Goal: Find contact information: Find contact information

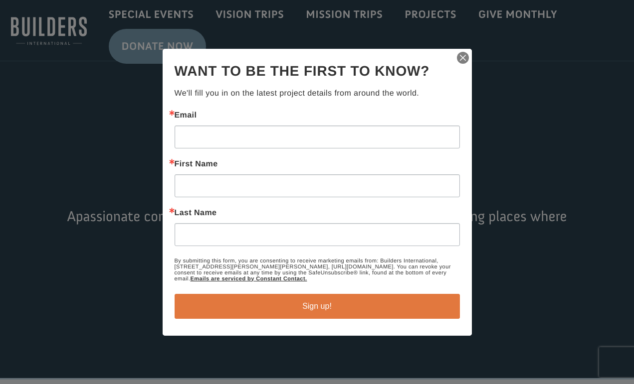
click at [461, 55] on img "button" at bounding box center [463, 58] width 14 height 14
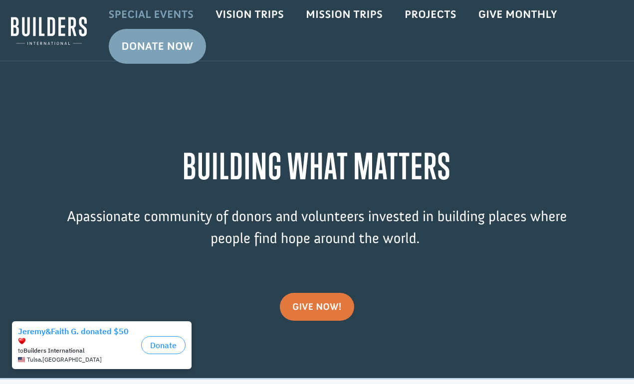
click at [170, 13] on link "Special Events" at bounding box center [151, 14] width 107 height 29
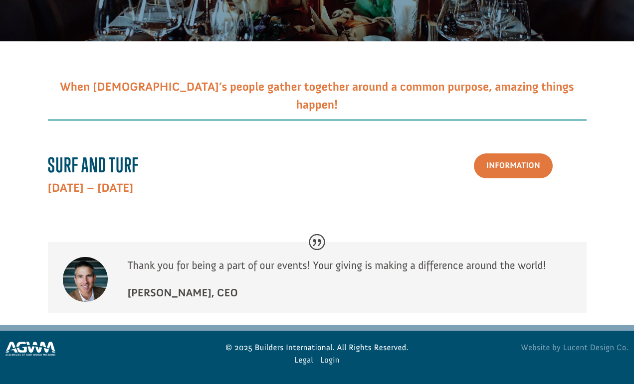
scroll to position [151, 0]
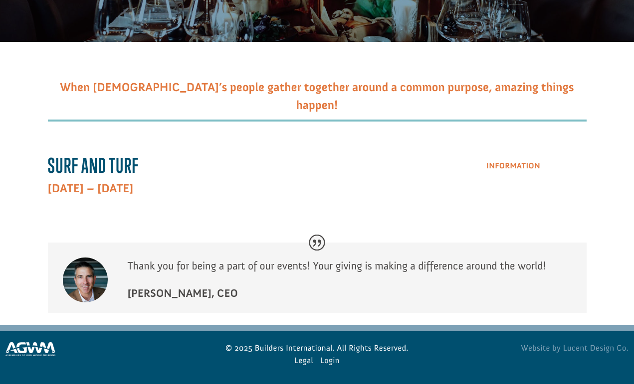
click at [506, 164] on link "Information" at bounding box center [513, 166] width 79 height 25
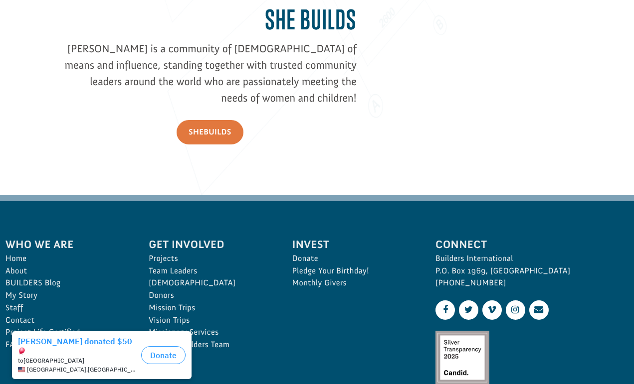
scroll to position [1334, 0]
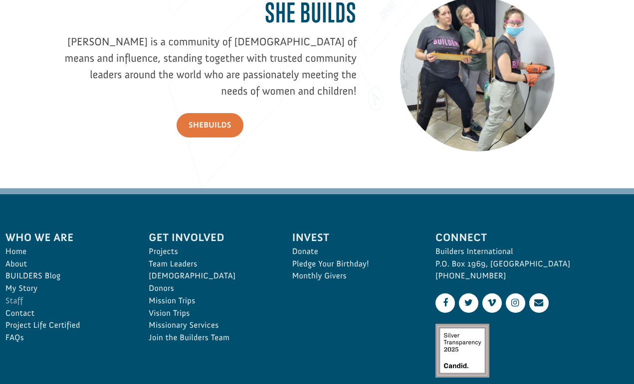
click at [12, 298] on link "Staff" at bounding box center [65, 301] width 121 height 12
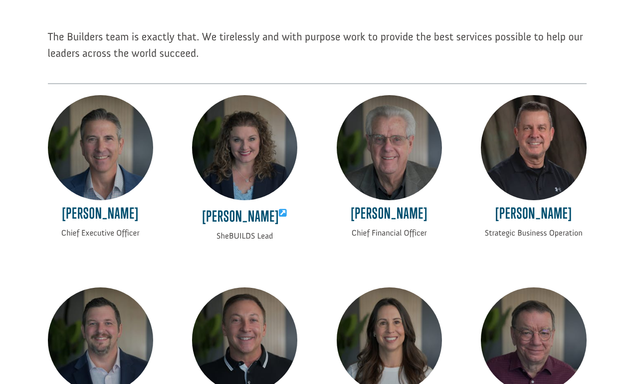
scroll to position [136, 0]
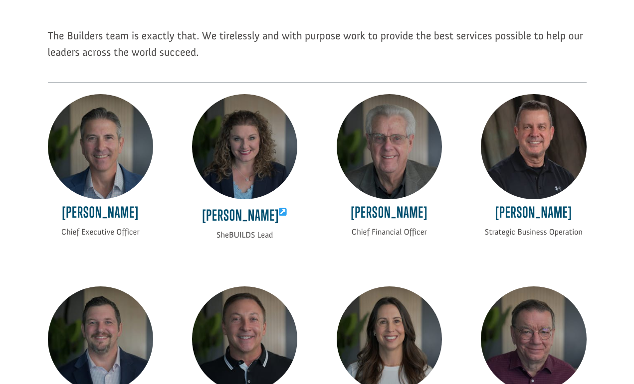
click at [528, 176] on img at bounding box center [533, 146] width 105 height 105
click at [537, 209] on h4 "[PERSON_NAME]" at bounding box center [533, 215] width 105 height 22
click at [533, 234] on p "Strategic Business Operation" at bounding box center [533, 232] width 105 height 12
click at [400, 169] on img at bounding box center [389, 146] width 105 height 105
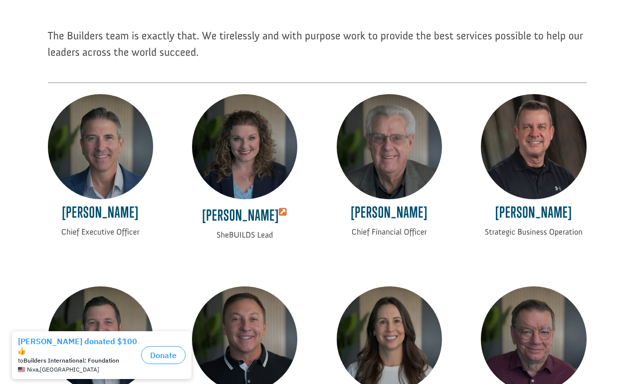
click at [279, 211] on icon at bounding box center [283, 212] width 8 height 9
click at [403, 216] on h4 "[PERSON_NAME]" at bounding box center [389, 215] width 105 height 22
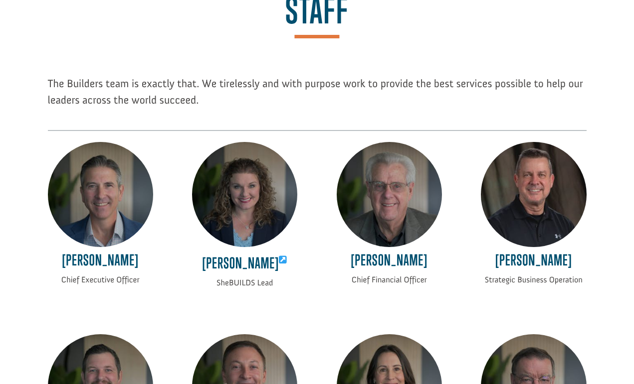
scroll to position [88, 0]
